Goal: Find specific page/section: Find specific page/section

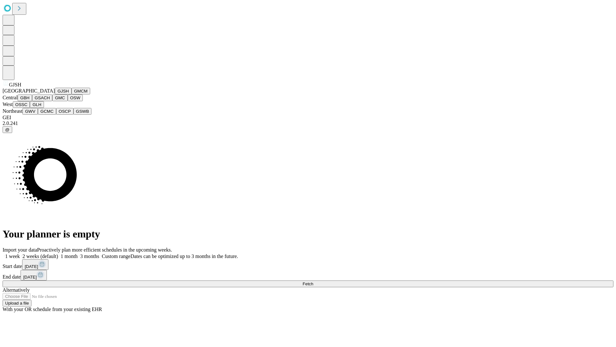
click at [55, 94] on button "GJSH" at bounding box center [63, 91] width 17 height 7
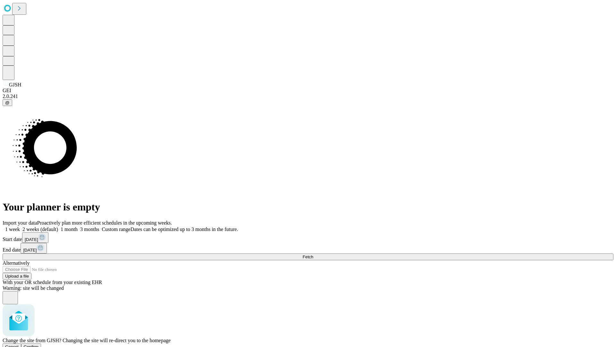
click at [39, 344] on span "Confirm" at bounding box center [31, 346] width 15 height 5
click at [78, 226] on label "1 month" at bounding box center [68, 228] width 20 height 5
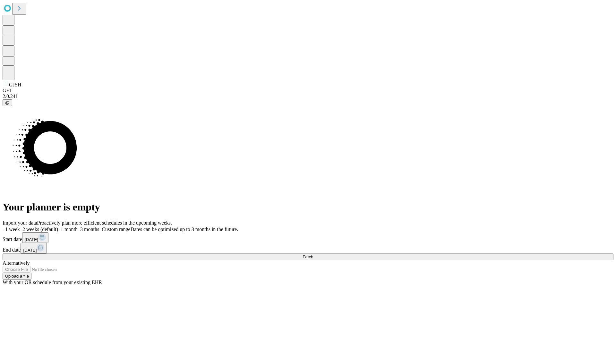
click at [313, 254] on span "Fetch" at bounding box center [308, 256] width 11 height 5
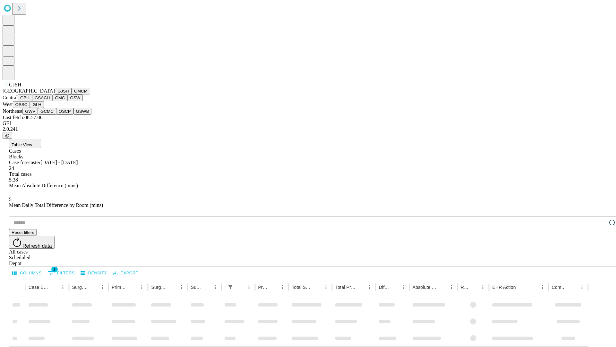
click at [72, 94] on button "GMCM" at bounding box center [81, 91] width 19 height 7
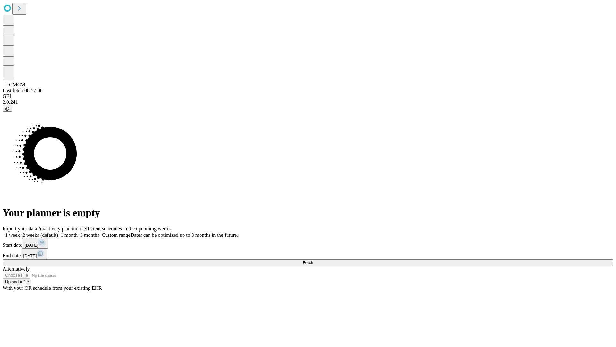
click at [78, 232] on label "1 month" at bounding box center [68, 234] width 20 height 5
click at [313, 260] on span "Fetch" at bounding box center [308, 262] width 11 height 5
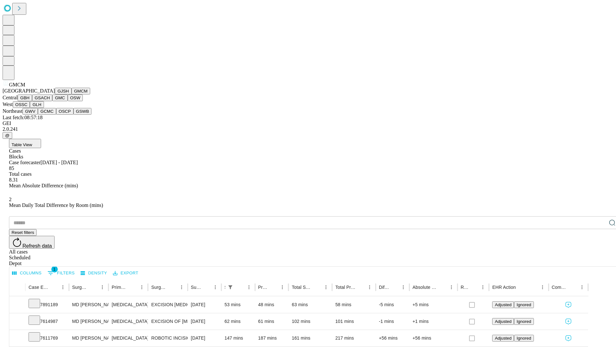
click at [32, 101] on button "GBH" at bounding box center [25, 97] width 14 height 7
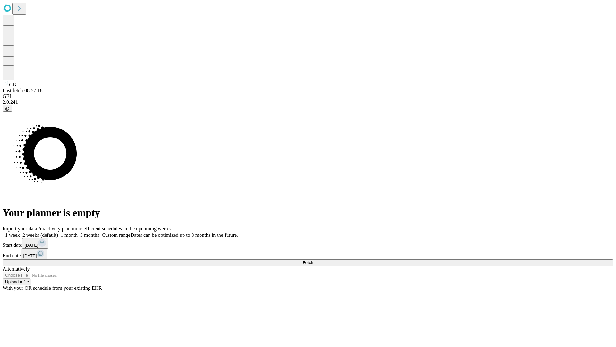
click at [78, 232] on label "1 month" at bounding box center [68, 234] width 20 height 5
click at [313, 260] on span "Fetch" at bounding box center [308, 262] width 11 height 5
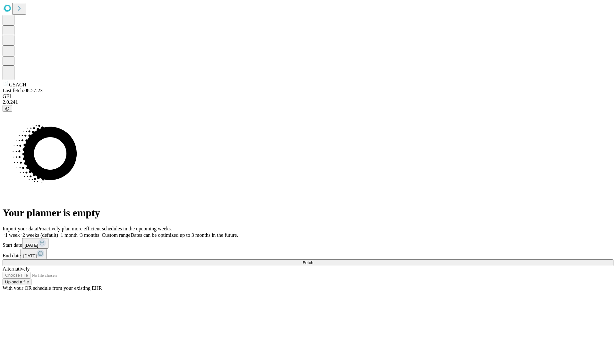
click at [78, 232] on label "1 month" at bounding box center [68, 234] width 20 height 5
click at [313, 260] on span "Fetch" at bounding box center [308, 262] width 11 height 5
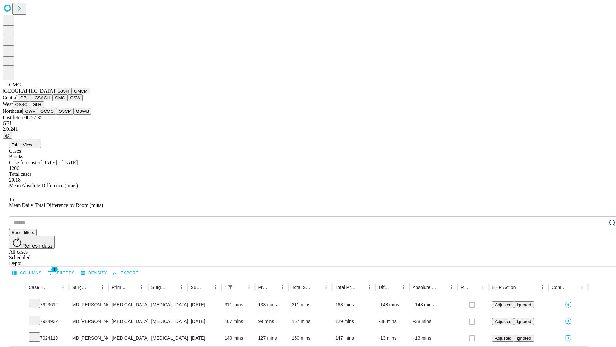
click at [68, 101] on button "OSW" at bounding box center [75, 97] width 15 height 7
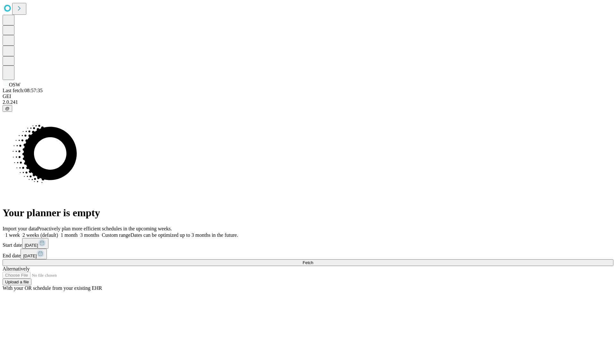
click at [78, 232] on label "1 month" at bounding box center [68, 234] width 20 height 5
click at [313, 260] on span "Fetch" at bounding box center [308, 262] width 11 height 5
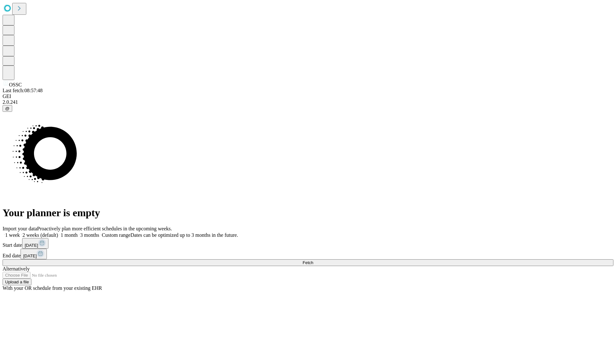
click at [78, 232] on label "1 month" at bounding box center [68, 234] width 20 height 5
click at [313, 260] on span "Fetch" at bounding box center [308, 262] width 11 height 5
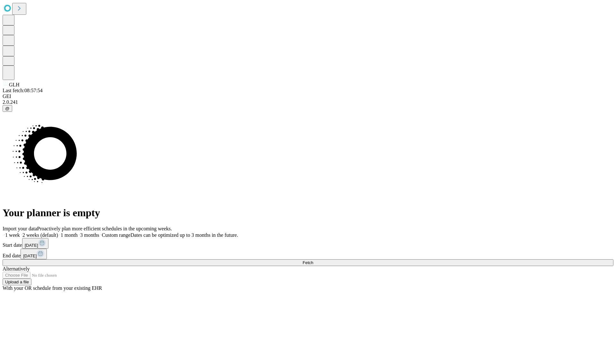
click at [78, 232] on label "1 month" at bounding box center [68, 234] width 20 height 5
click at [313, 260] on span "Fetch" at bounding box center [308, 262] width 11 height 5
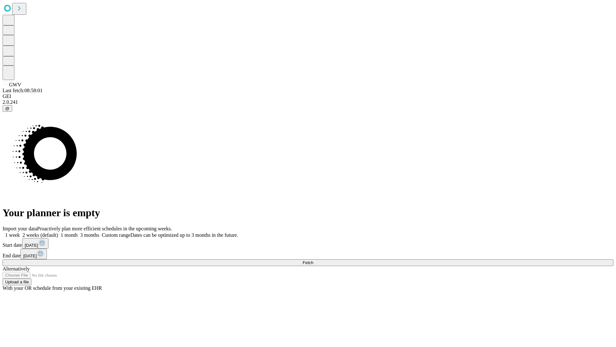
click at [78, 232] on label "1 month" at bounding box center [68, 234] width 20 height 5
click at [313, 260] on span "Fetch" at bounding box center [308, 262] width 11 height 5
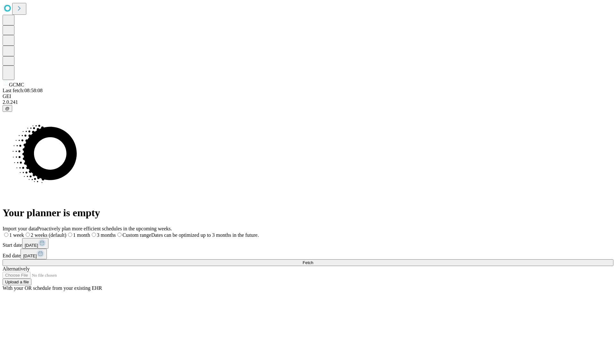
click at [90, 232] on label "1 month" at bounding box center [78, 234] width 24 height 5
click at [313, 260] on span "Fetch" at bounding box center [308, 262] width 11 height 5
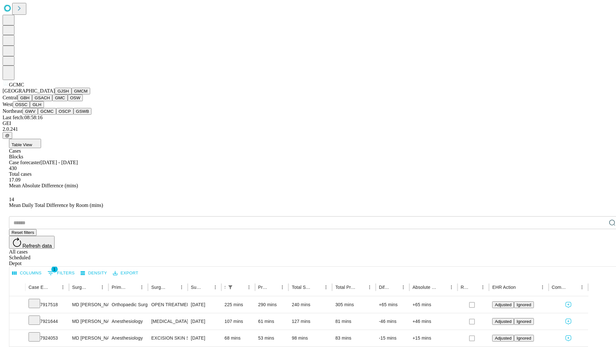
click at [56, 115] on button "OSCP" at bounding box center [64, 111] width 17 height 7
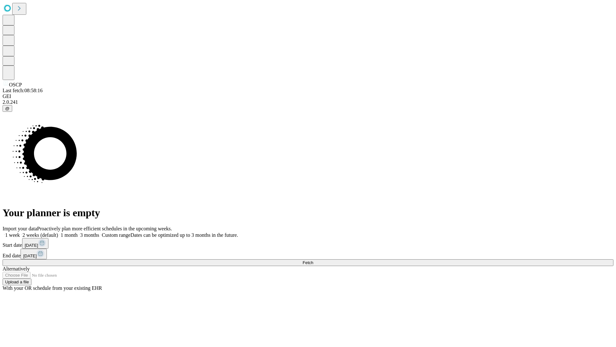
click at [78, 232] on label "1 month" at bounding box center [68, 234] width 20 height 5
click at [313, 260] on span "Fetch" at bounding box center [308, 262] width 11 height 5
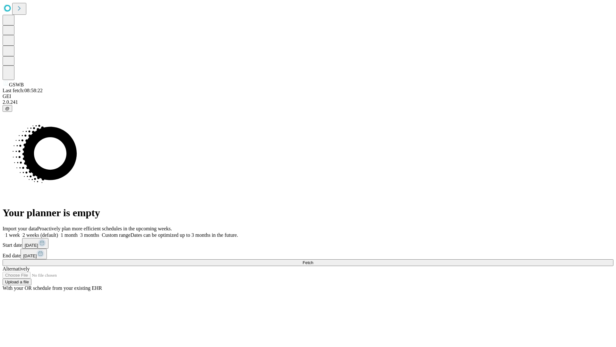
click at [78, 232] on label "1 month" at bounding box center [68, 234] width 20 height 5
click at [313, 260] on span "Fetch" at bounding box center [308, 262] width 11 height 5
